Goal: Task Accomplishment & Management: Use online tool/utility

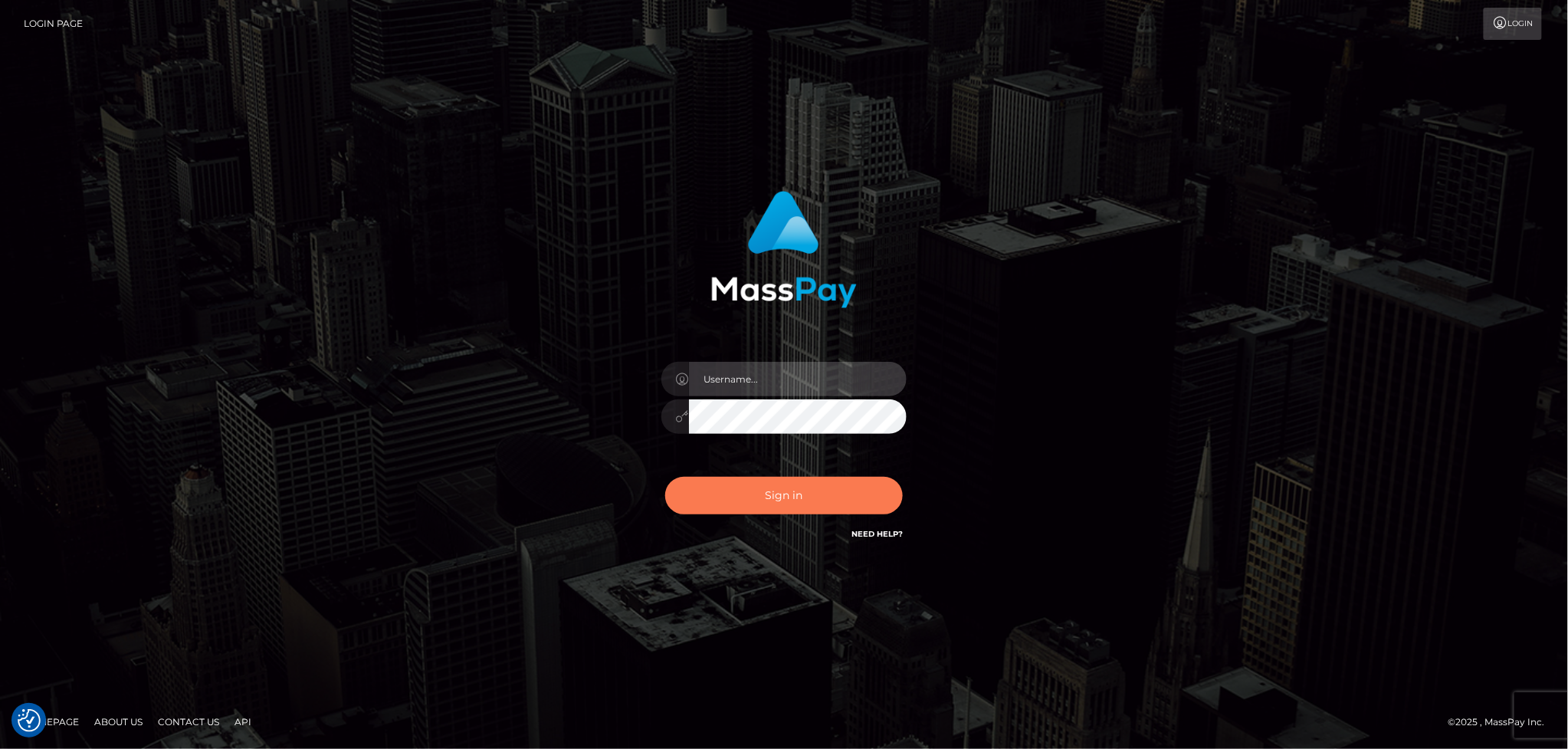
type input "Marcopolo"
click at [801, 492] on button "Sign in" at bounding box center [784, 495] width 237 height 38
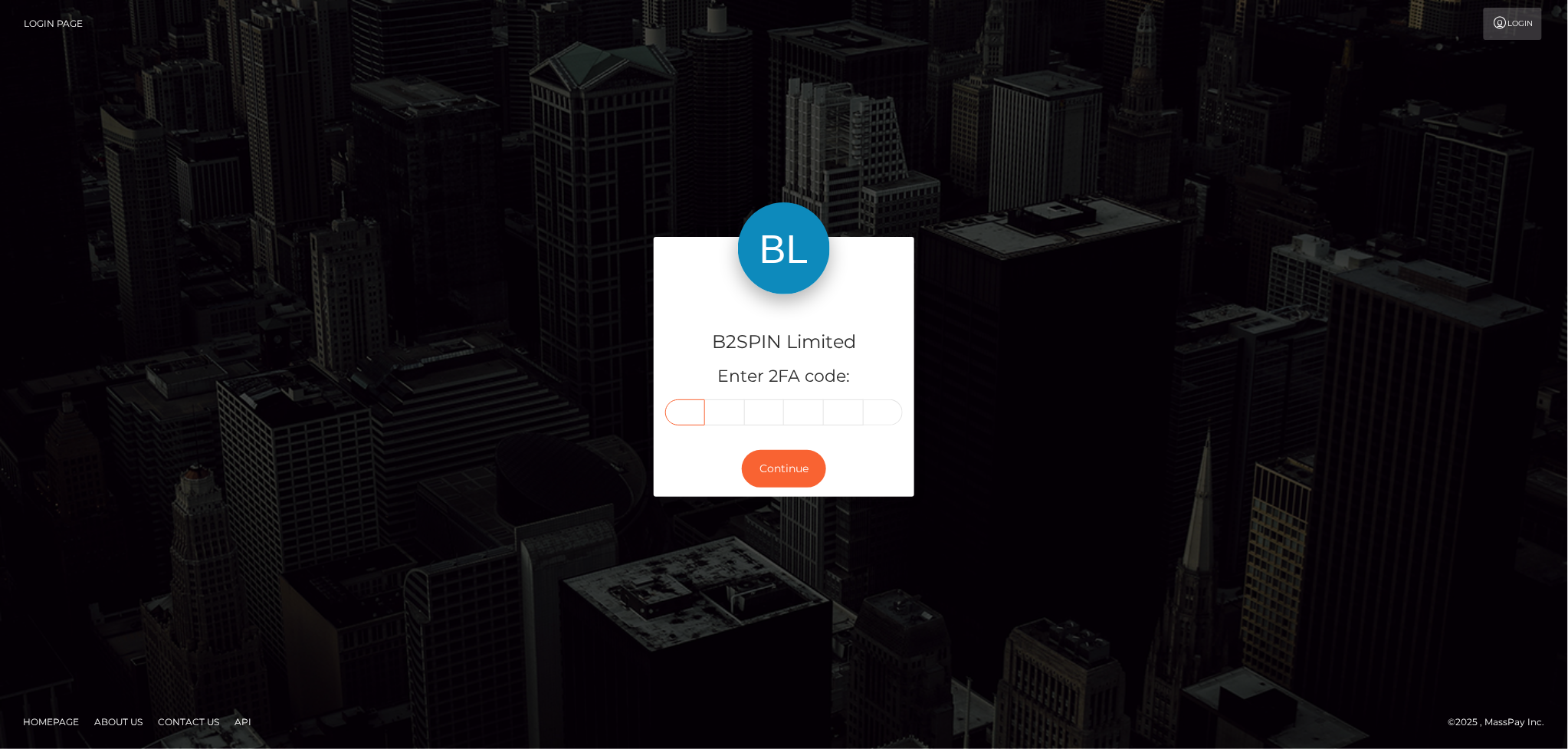
paste input "3"
type input "3"
type input "9"
type input "2"
type input "7"
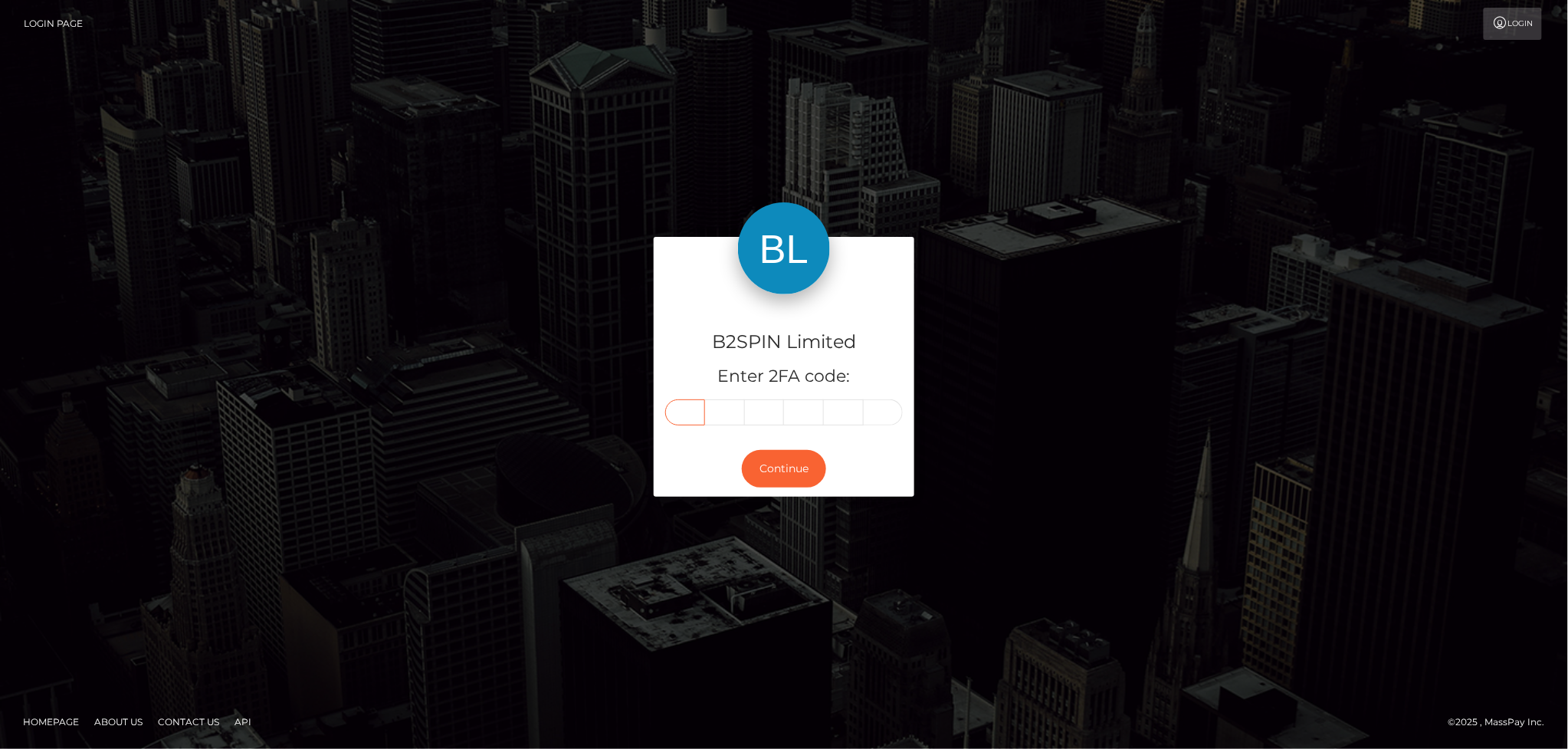
type input "8"
type input "9"
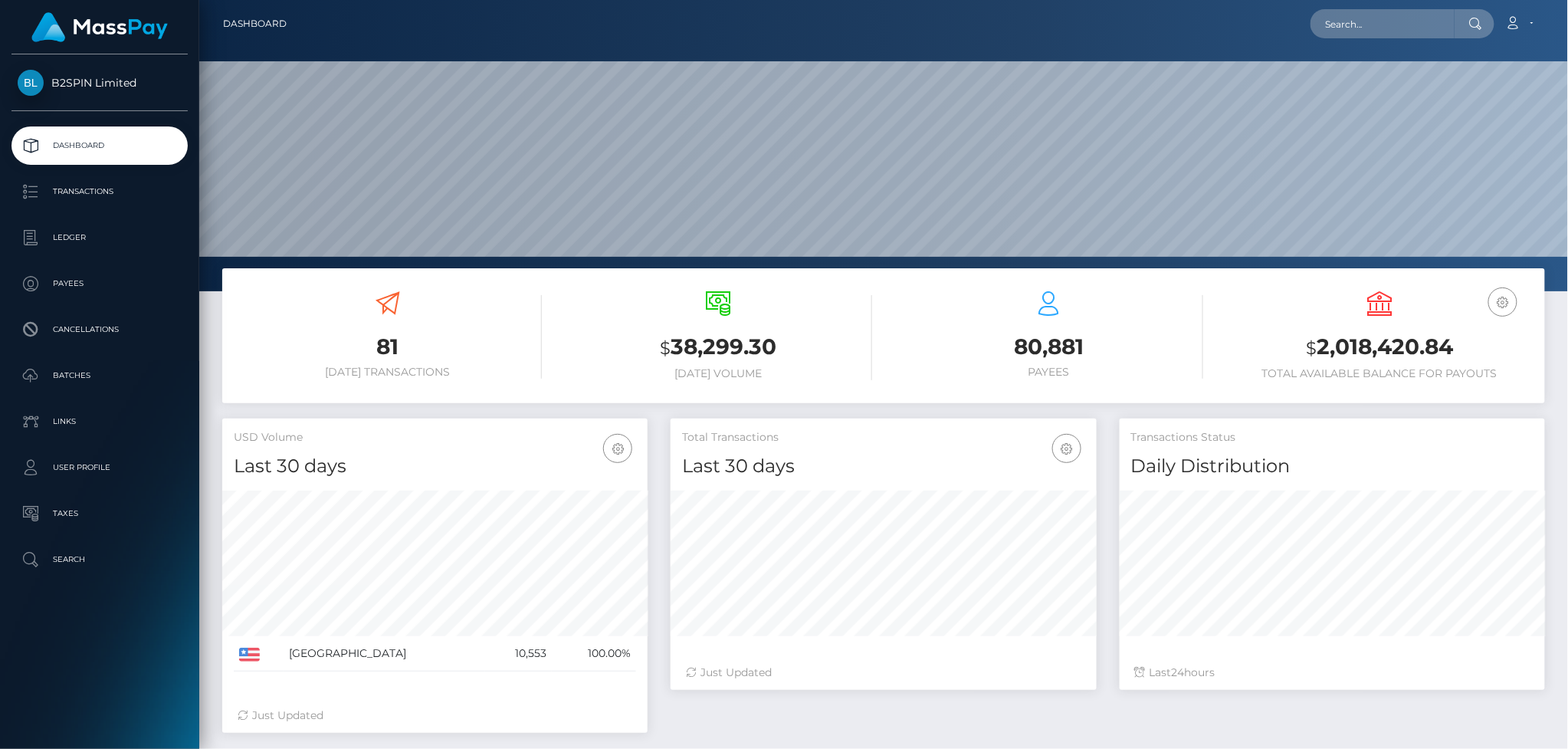
scroll to position [271, 424]
click at [111, 187] on p "Transactions" at bounding box center [99, 192] width 164 height 23
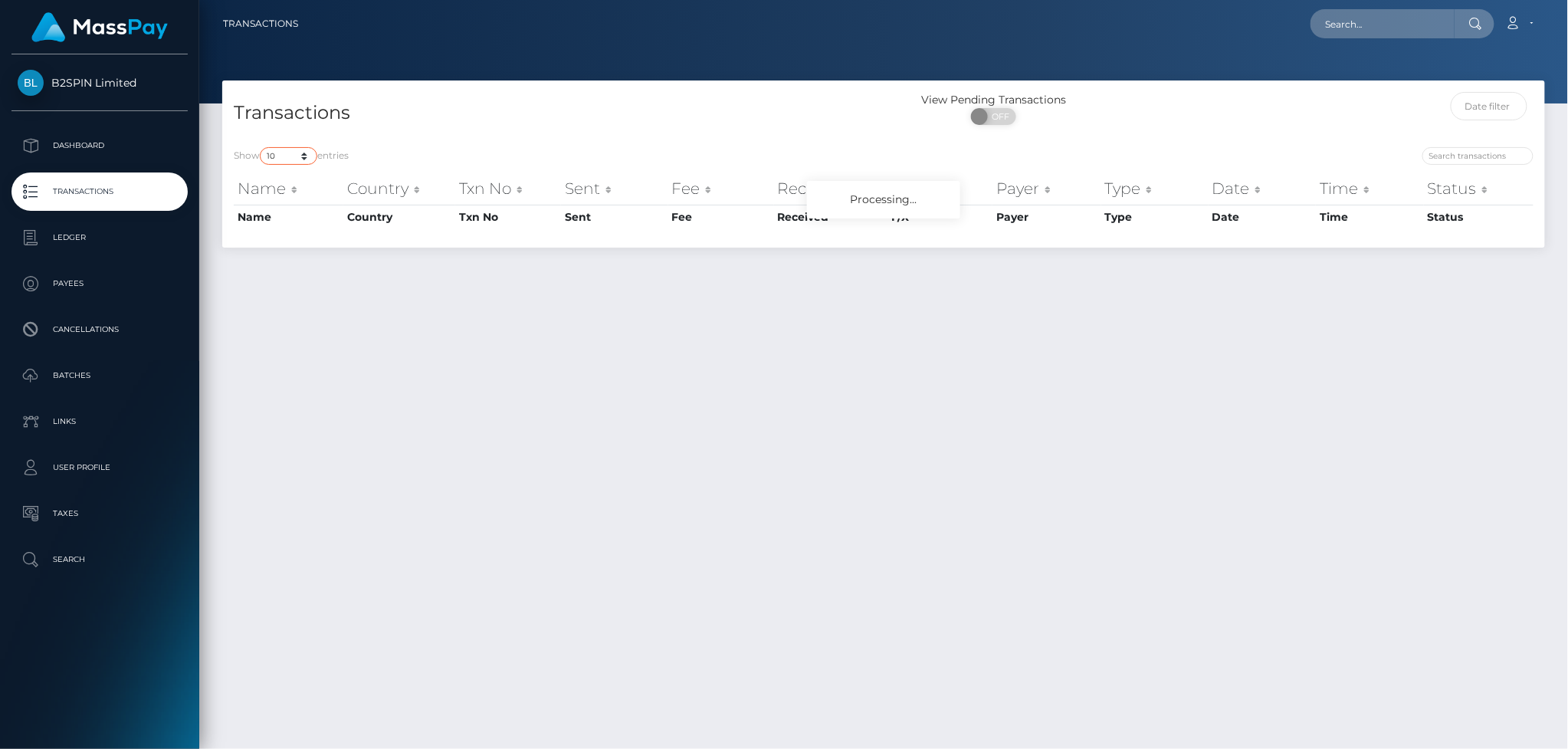
click at [304, 158] on div "Show 10 25 50 100 250 500 1,000 3,500 entries Name Country Txn No Sent Fee Rece…" at bounding box center [883, 192] width 1322 height 112
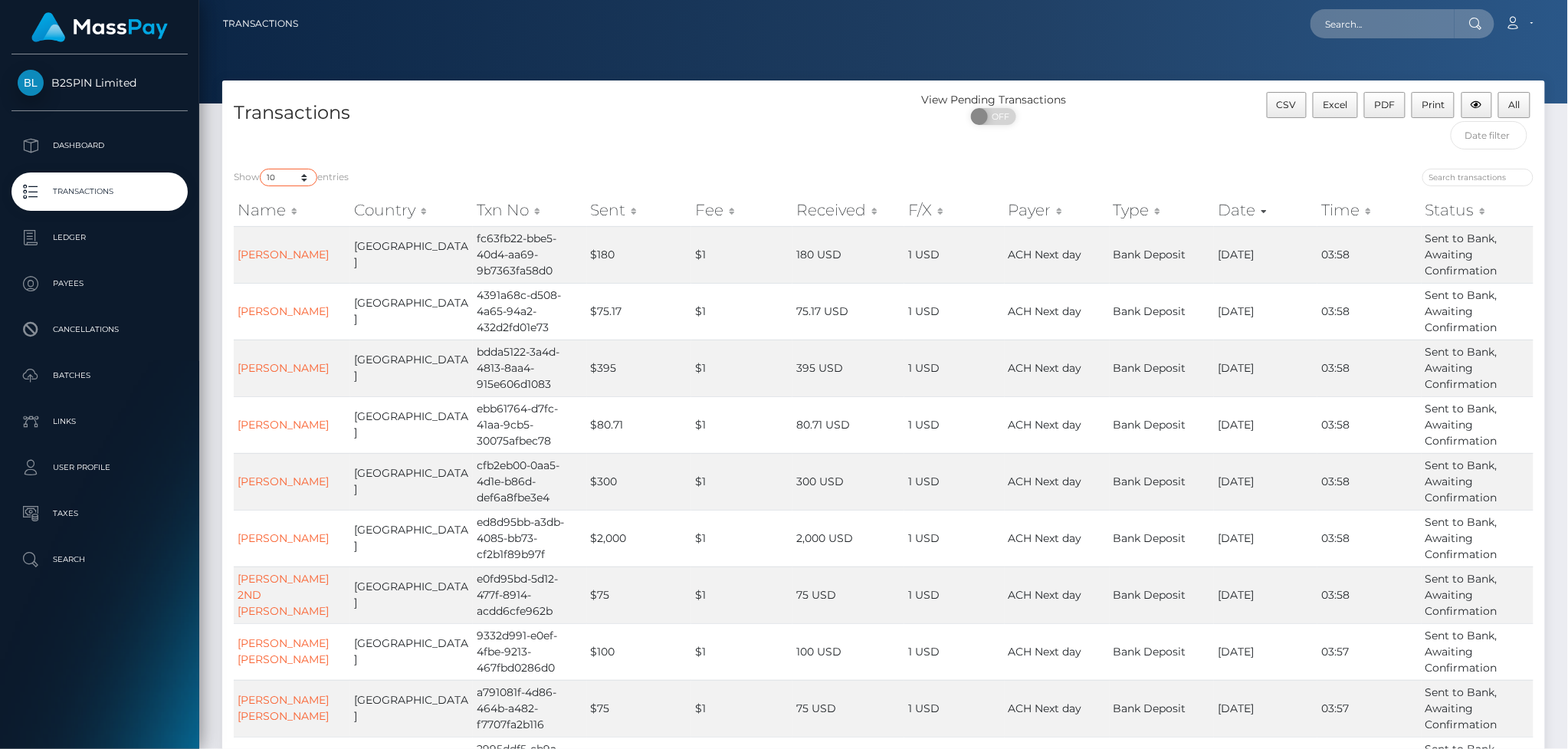
select select "3500"
click at [261, 170] on select "10 25 50 100 250 500 1,000 3,500" at bounding box center [288, 177] width 58 height 17
click at [1002, 120] on span "OFF" at bounding box center [999, 116] width 39 height 16
checkbox input "true"
click at [1334, 107] on span "Excel" at bounding box center [1336, 105] width 25 height 12
